Goal: Transaction & Acquisition: Purchase product/service

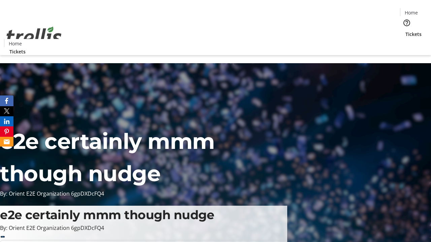
click at [412, 10] on span "Sign Up" at bounding box center [415, 9] width 20 height 8
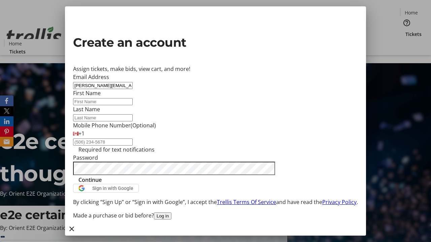
type input "[PERSON_NAME][EMAIL_ADDRESS][DOMAIN_NAME]"
type input "[PERSON_NAME]"
click at [102, 184] on span "Continue" at bounding box center [89, 180] width 23 height 8
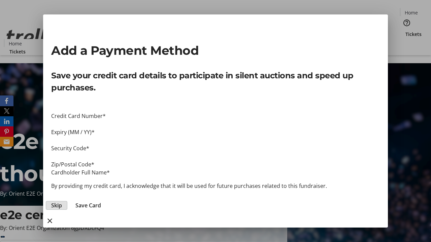
click at [62, 202] on span "Skip" at bounding box center [56, 206] width 11 height 8
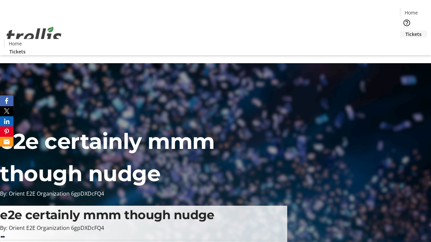
click at [405, 31] on span "Tickets" at bounding box center [413, 34] width 16 height 7
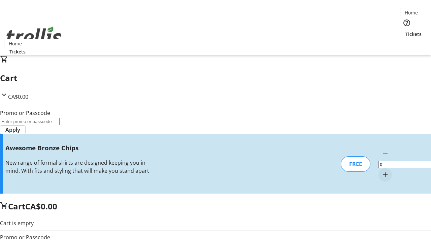
click at [381, 171] on mat-icon "Increment by one" at bounding box center [385, 175] width 8 height 8
type input "1"
